Goal: Task Accomplishment & Management: Use online tool/utility

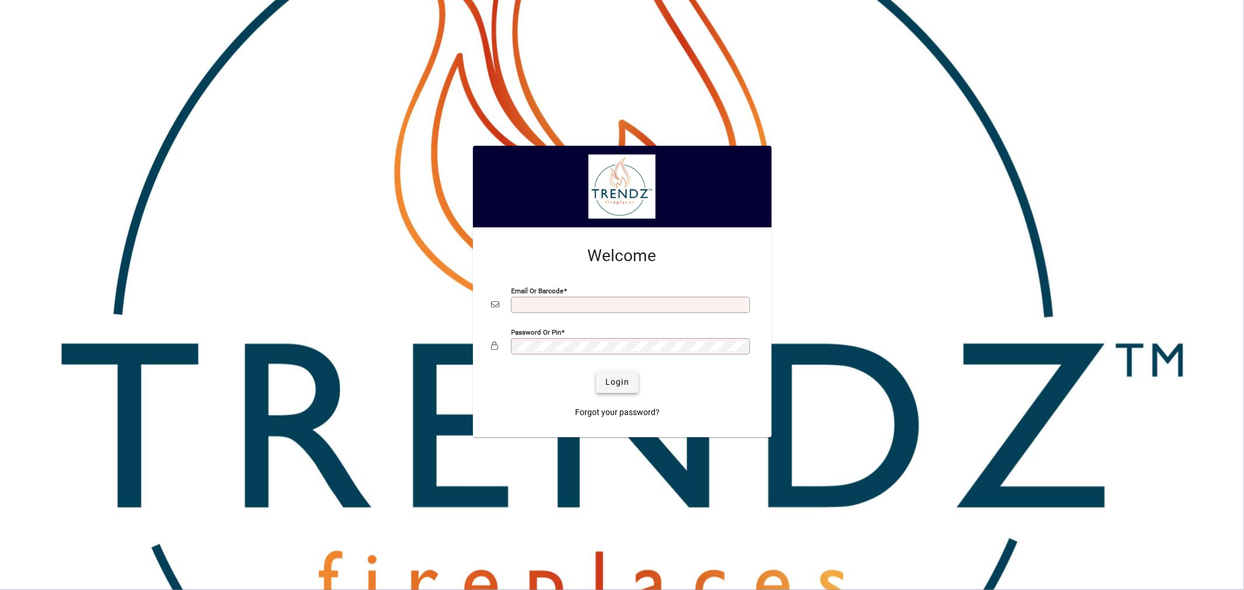
type input "**********"
click at [619, 386] on span "Login" at bounding box center [618, 382] width 24 height 12
